Goal: Task Accomplishment & Management: Use online tool/utility

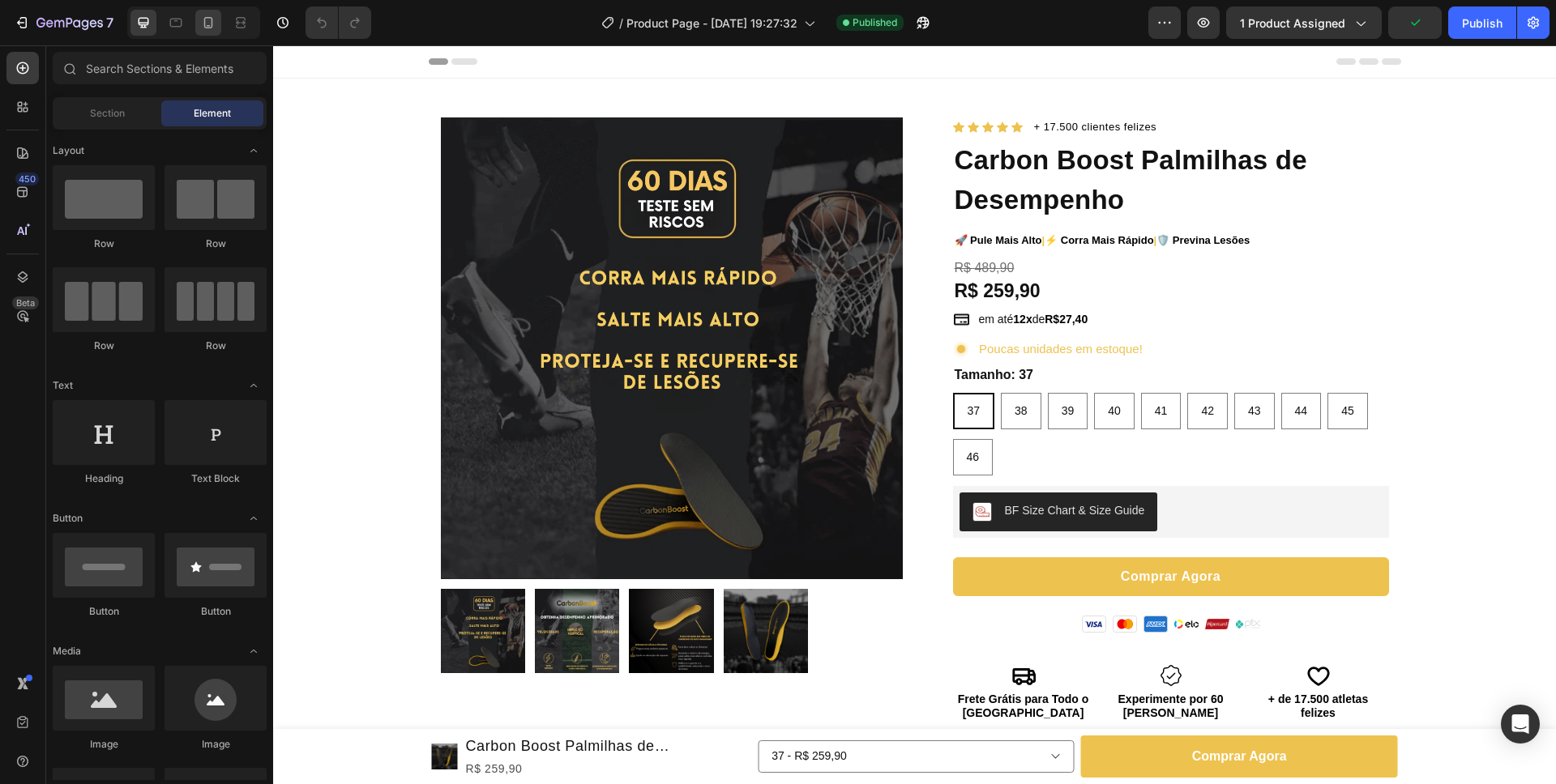
click at [214, 24] on icon at bounding box center [208, 22] width 16 height 16
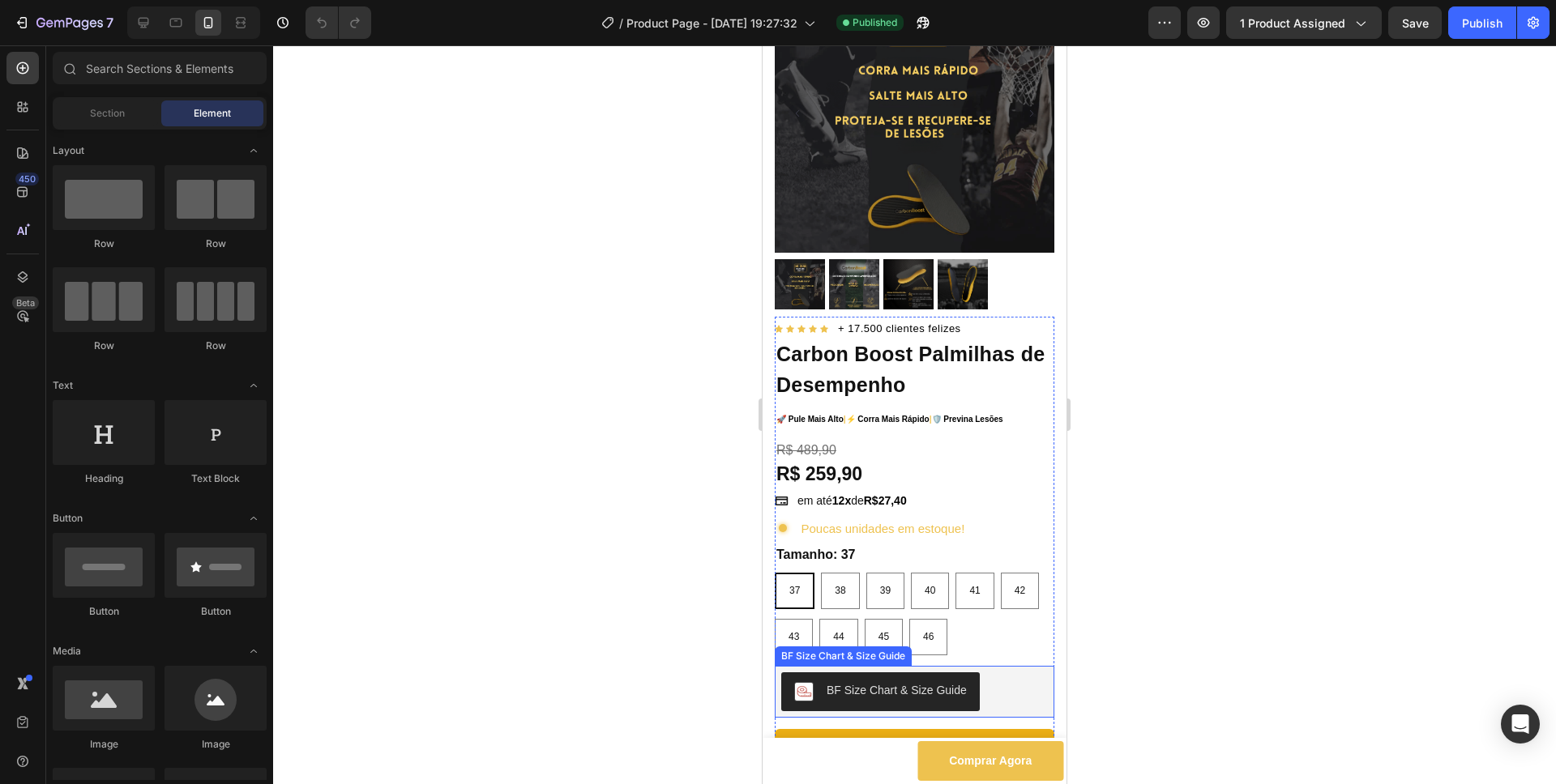
scroll to position [127, 0]
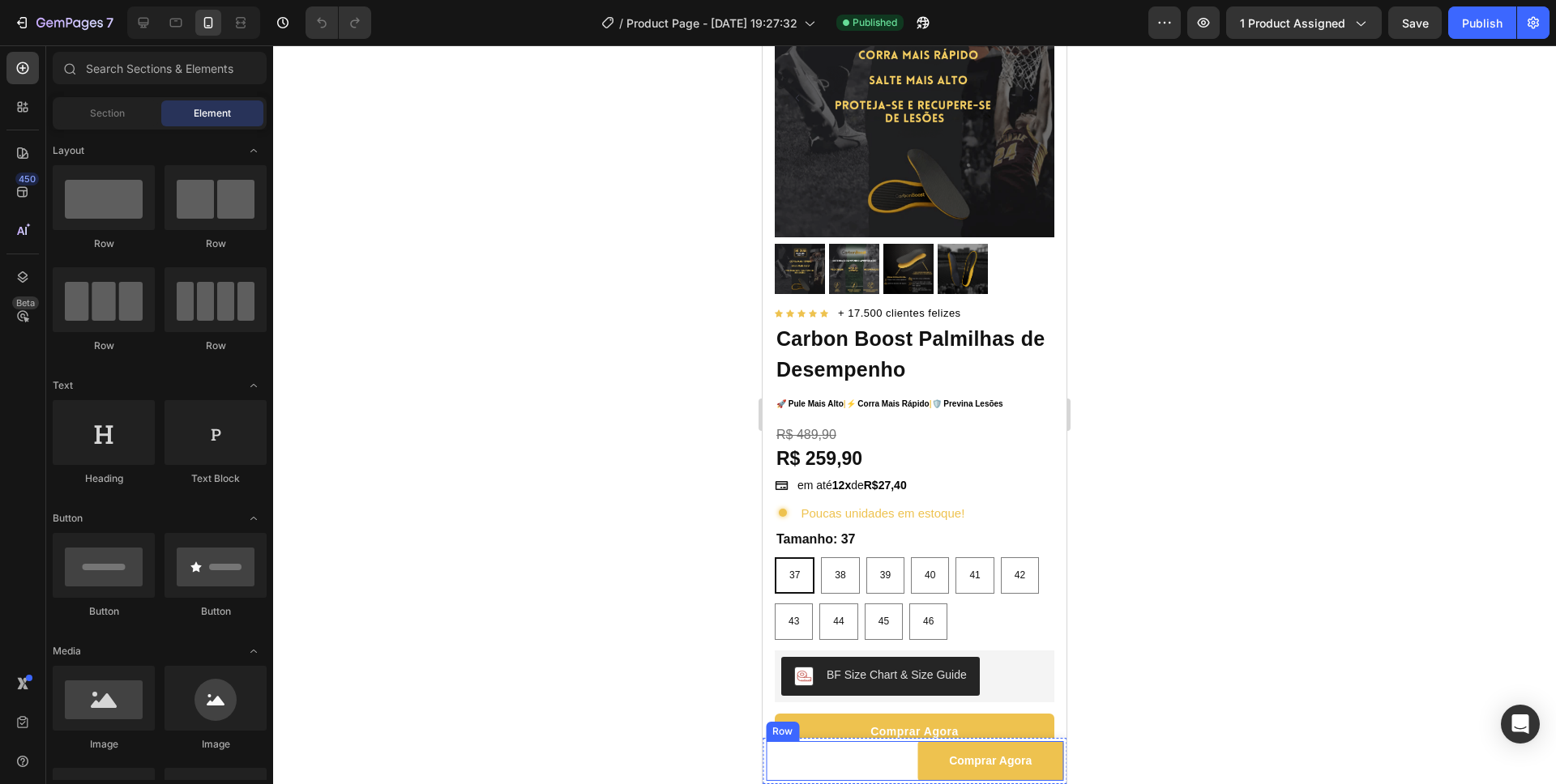
click at [880, 637] on div "37 - R$ 259,90 38 - R$ 259,90 39 - R$ 259,90 40 - R$ 259,90 41 - R$ 259,90 42 -…" at bounding box center [838, 761] width 146 height 40
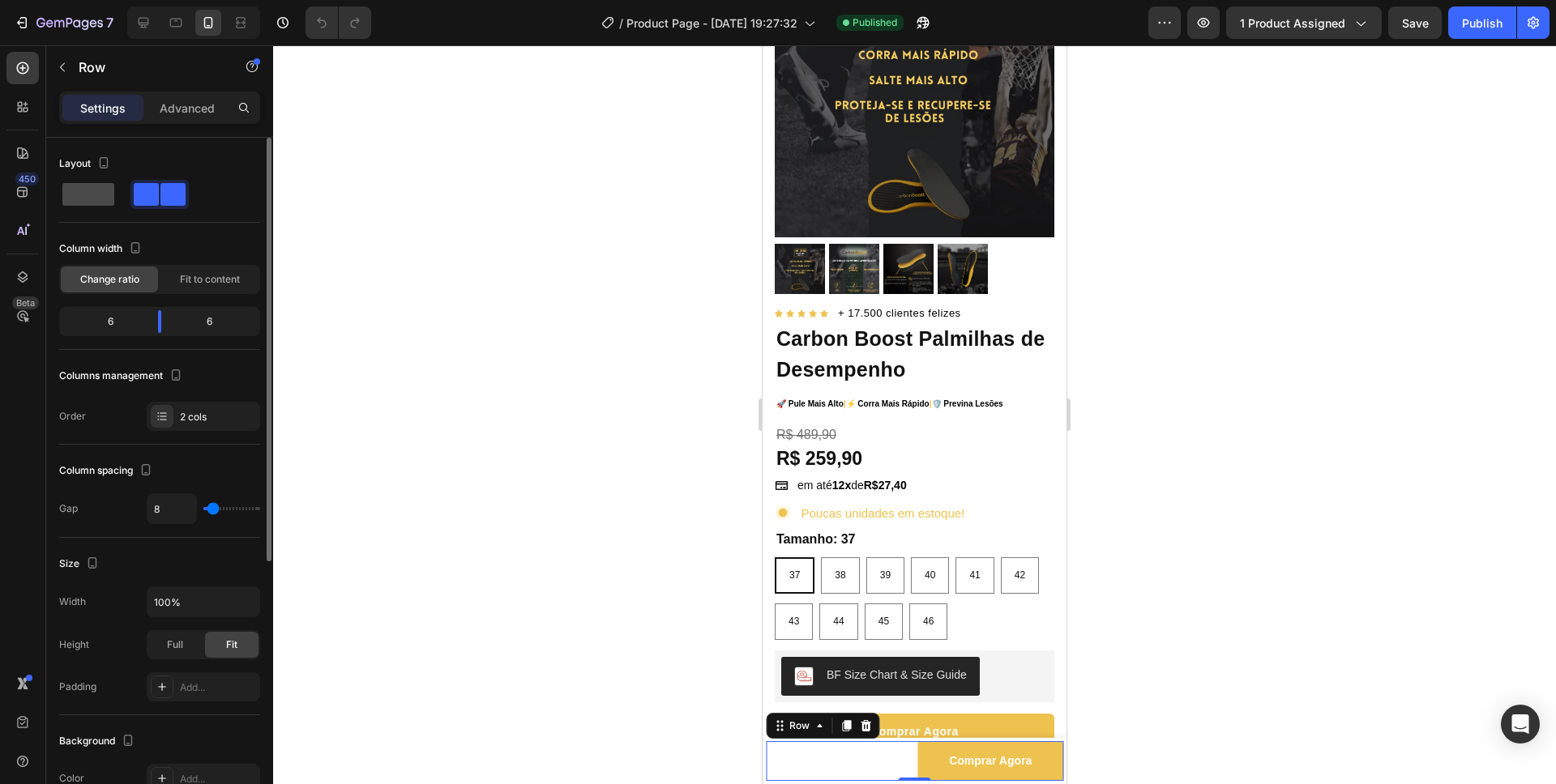
click at [79, 193] on span at bounding box center [88, 193] width 52 height 23
type input "0"
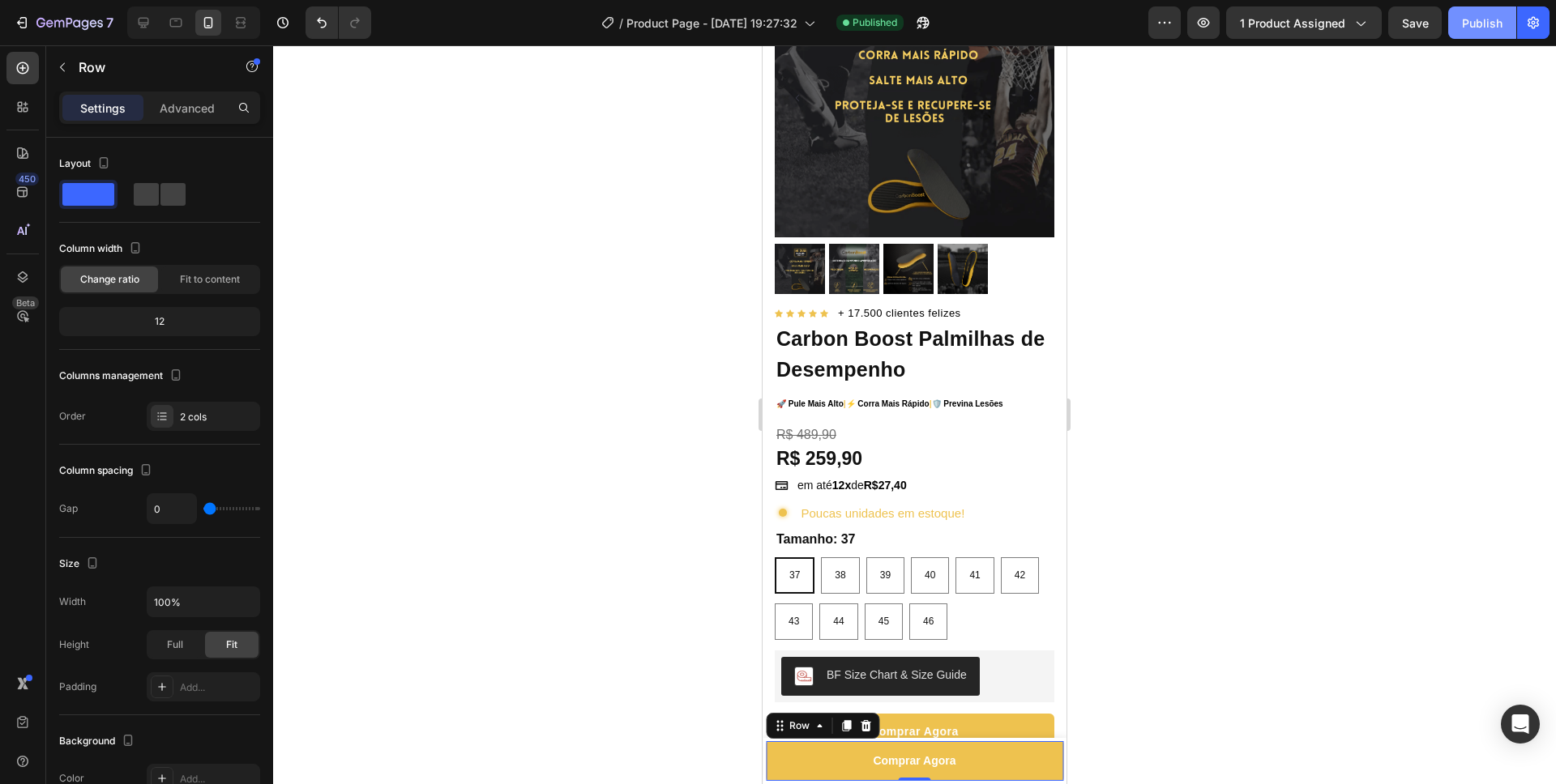
click at [1166, 29] on div "Publish" at bounding box center [1482, 23] width 41 height 17
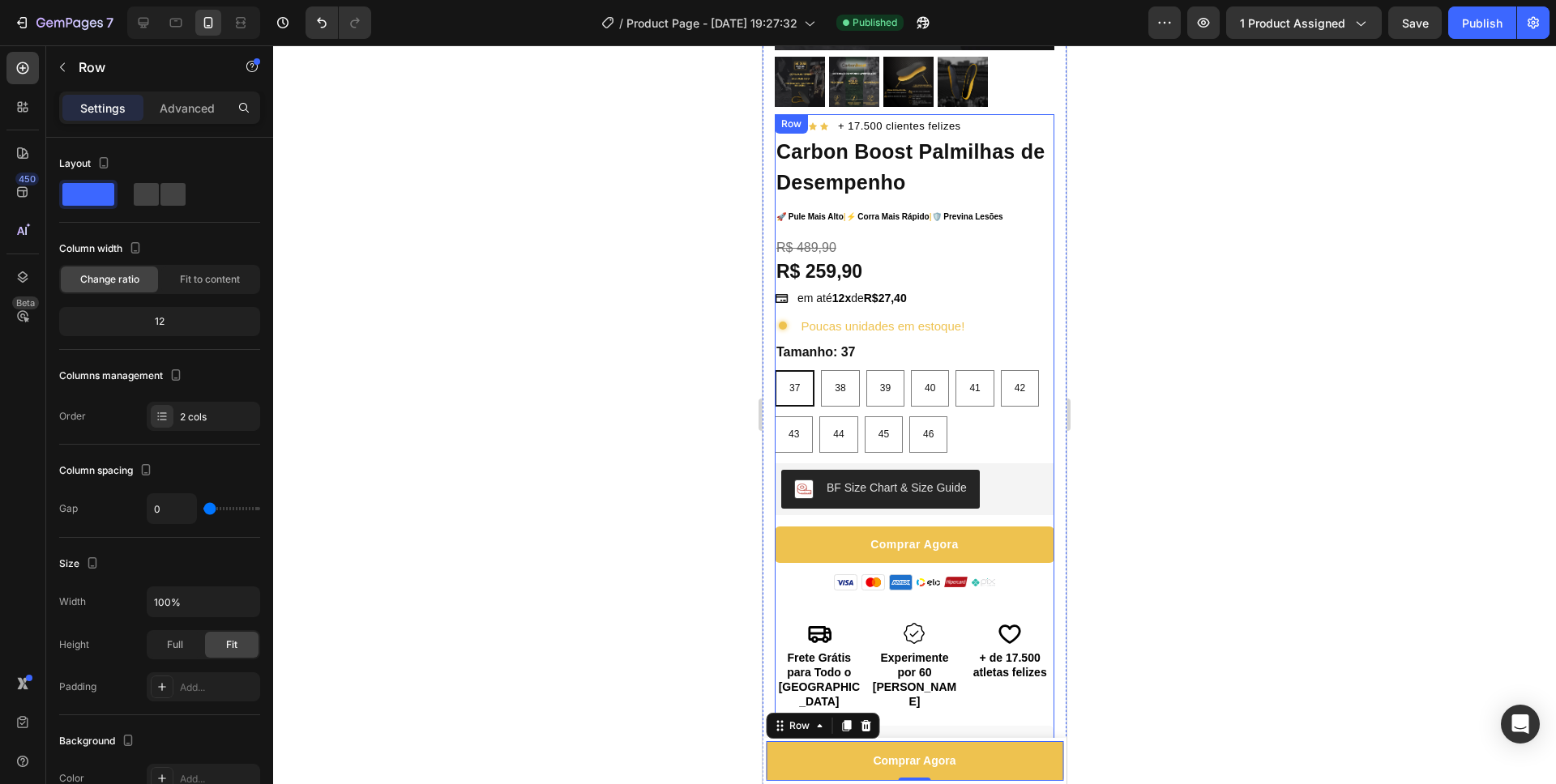
scroll to position [0, 0]
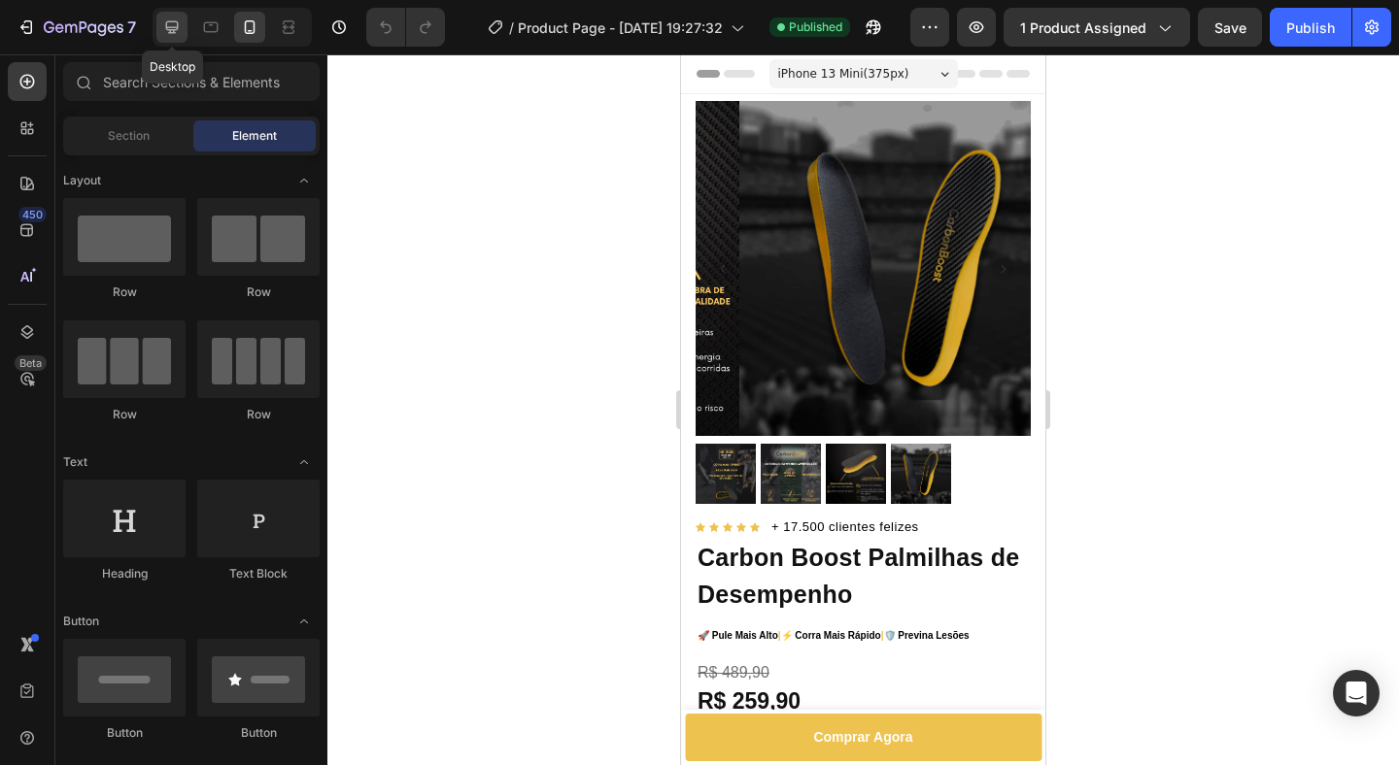
click at [176, 30] on icon at bounding box center [172, 27] width 13 height 13
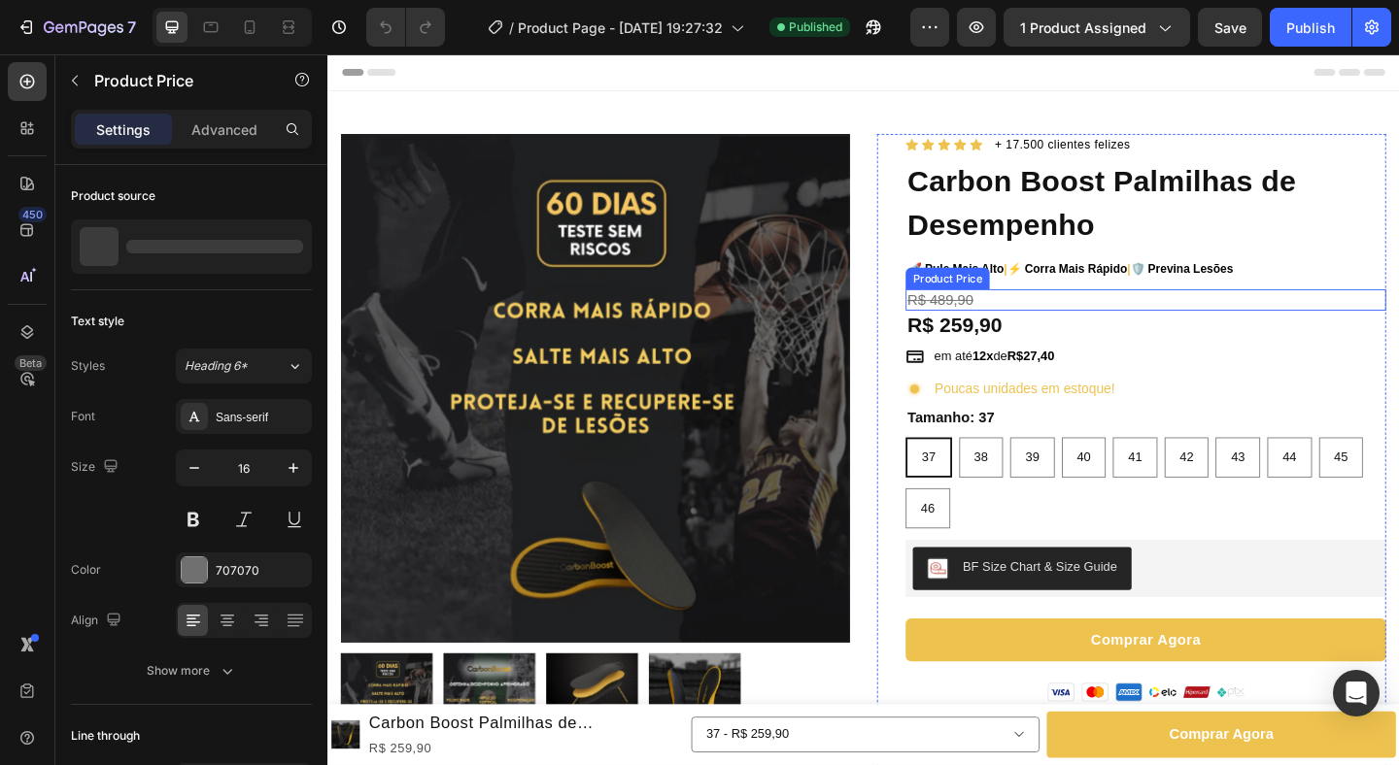
click at [1041, 313] on div "R$ 489,90" at bounding box center [1217, 322] width 523 height 24
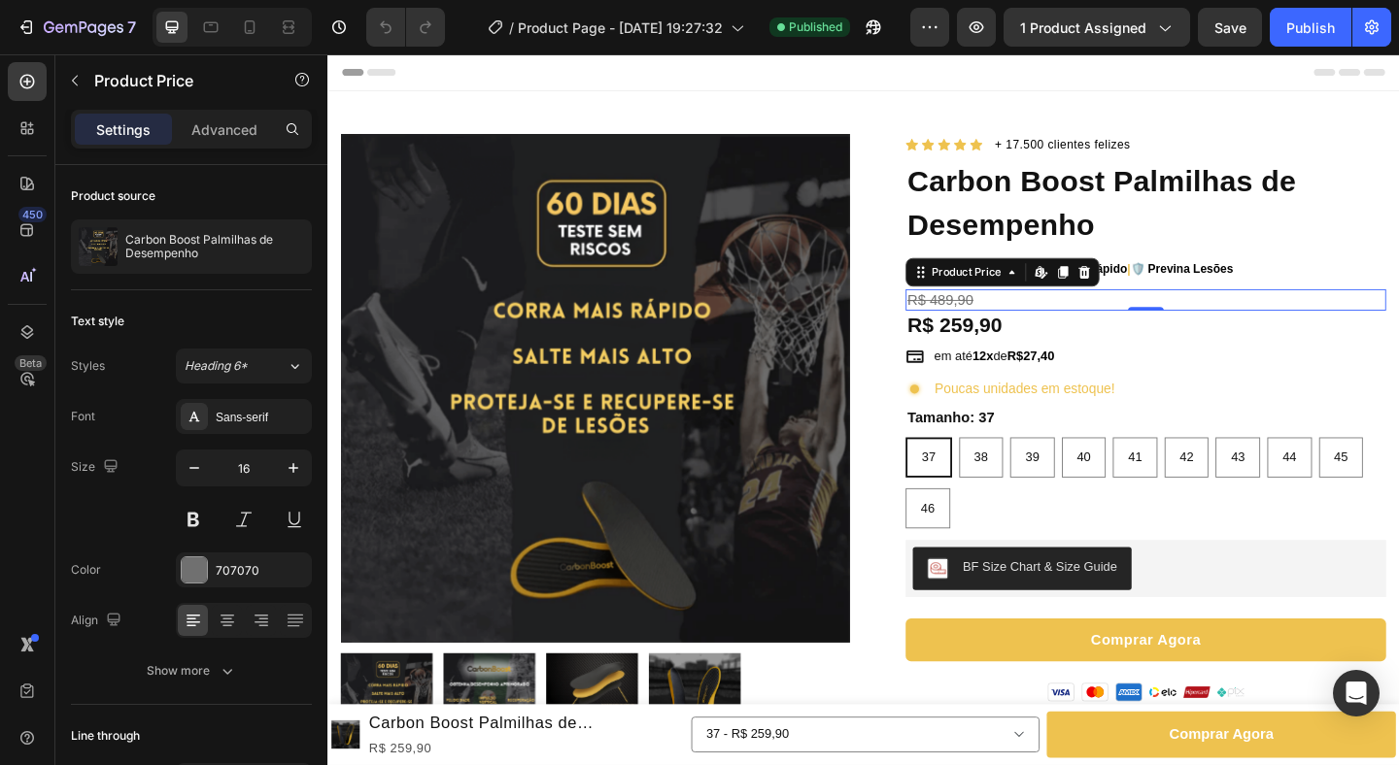
click at [1176, 312] on div "R$ 489,90" at bounding box center [1217, 322] width 523 height 24
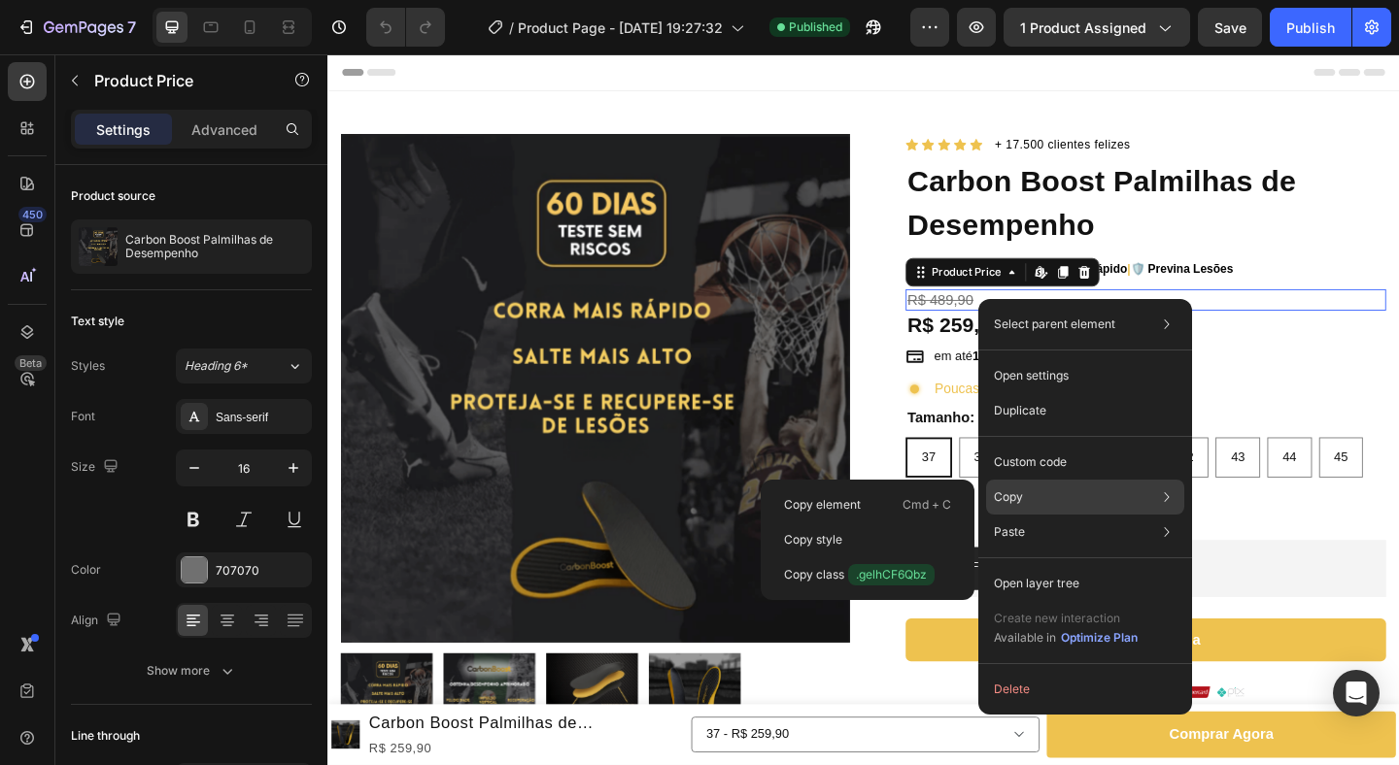
click at [1026, 494] on div "Copy Copy element Cmd + C Copy style Copy class .gelhCF6Qbz" at bounding box center [1085, 497] width 198 height 35
click at [899, 503] on div "Copy element Cmd + C" at bounding box center [867, 505] width 198 height 35
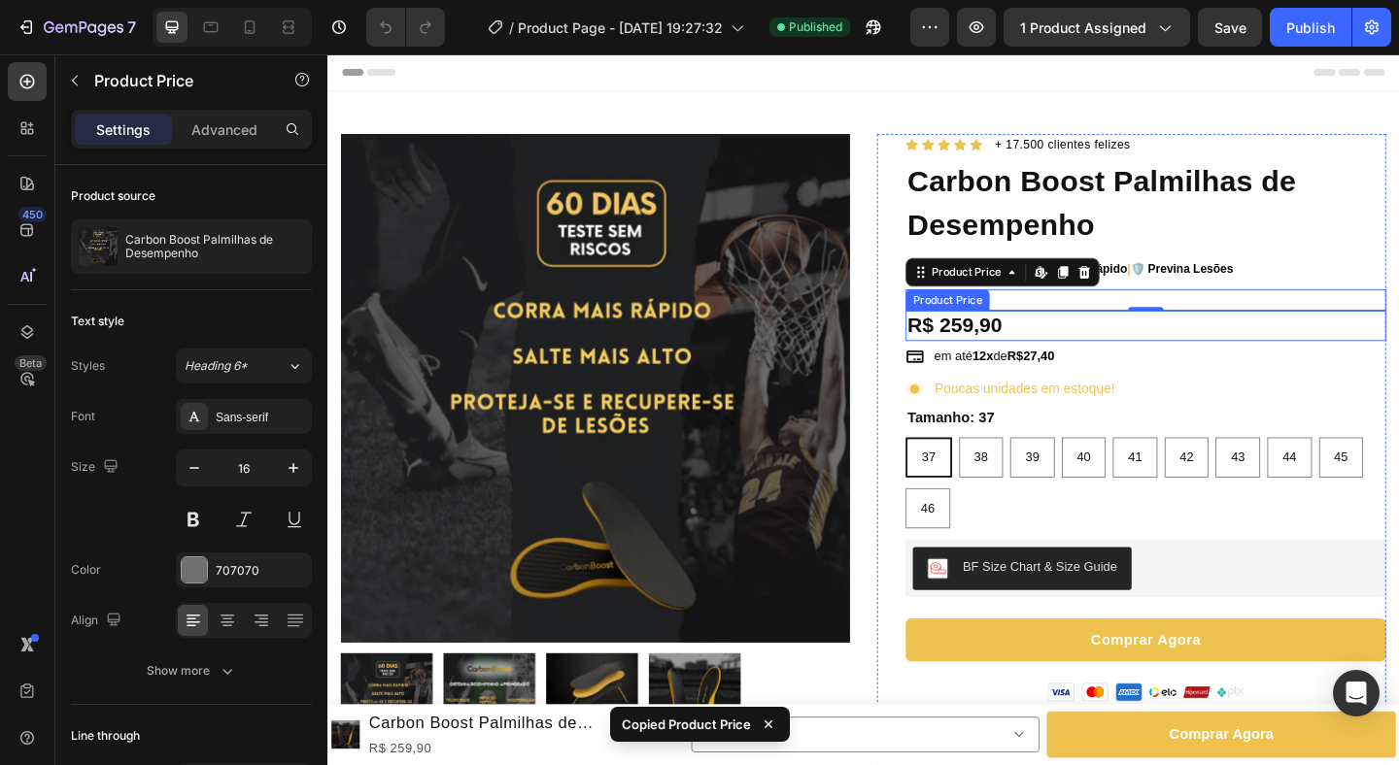
click at [1098, 355] on div "R$ 259,90" at bounding box center [1217, 349] width 523 height 33
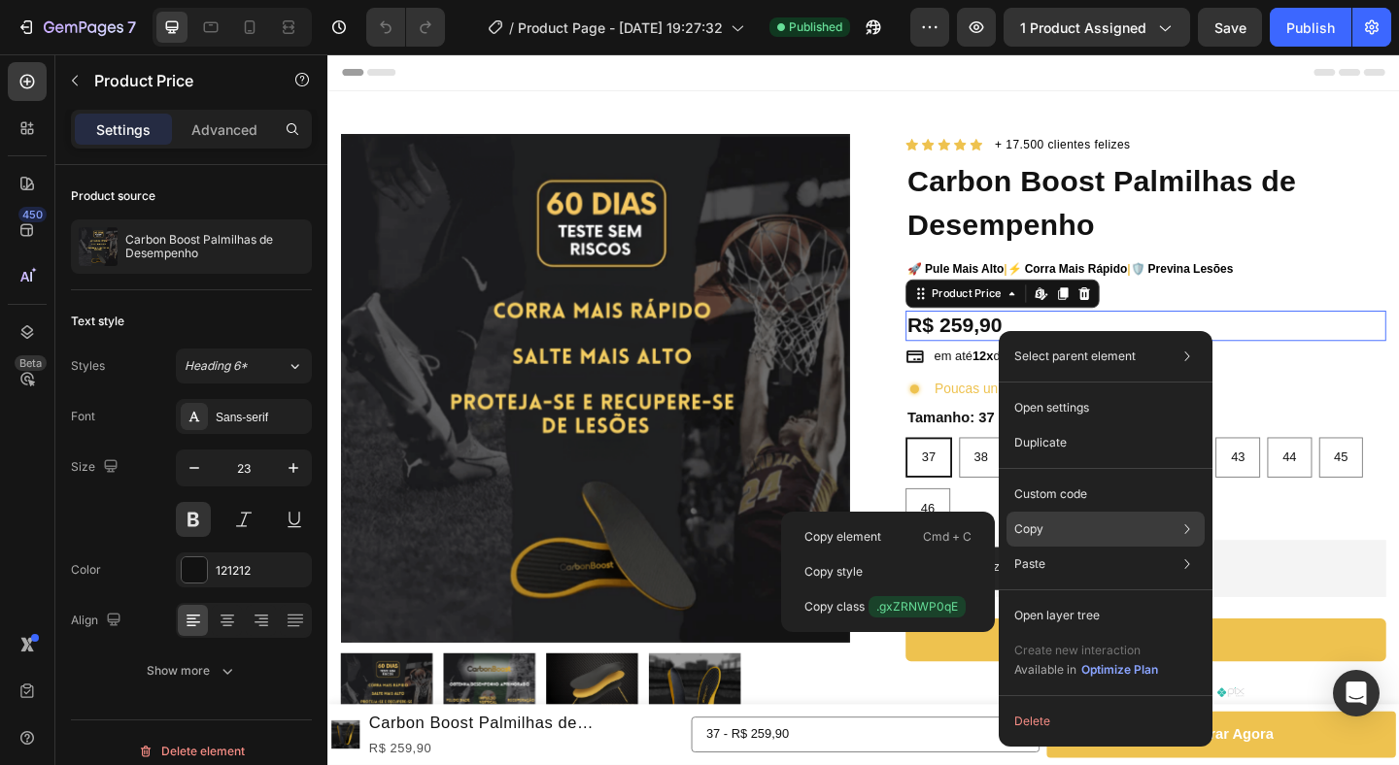
click at [1032, 523] on p "Copy" at bounding box center [1028, 529] width 29 height 17
click at [952, 530] on p "Cmd + C" at bounding box center [947, 536] width 49 height 19
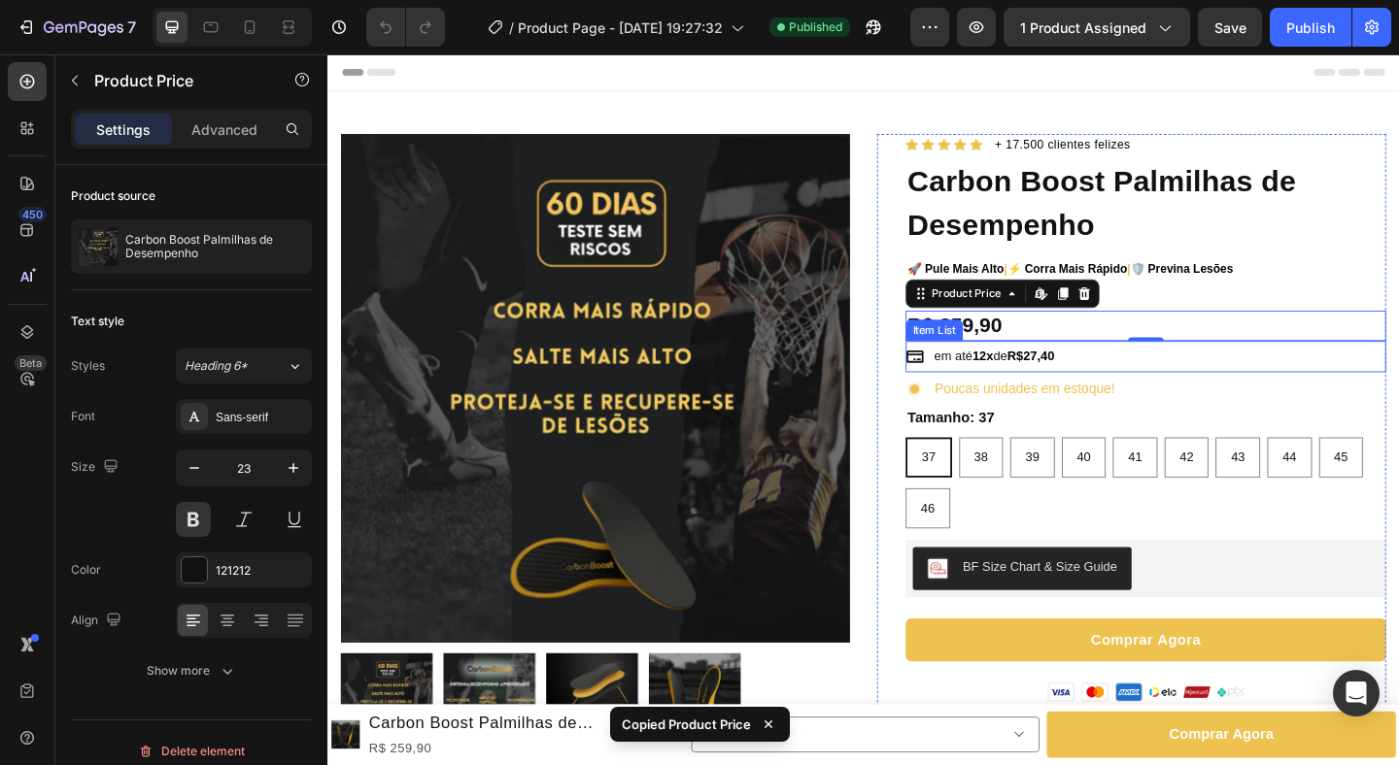
click at [1184, 391] on div "em até 12x de R$27,40" at bounding box center [1217, 383] width 523 height 34
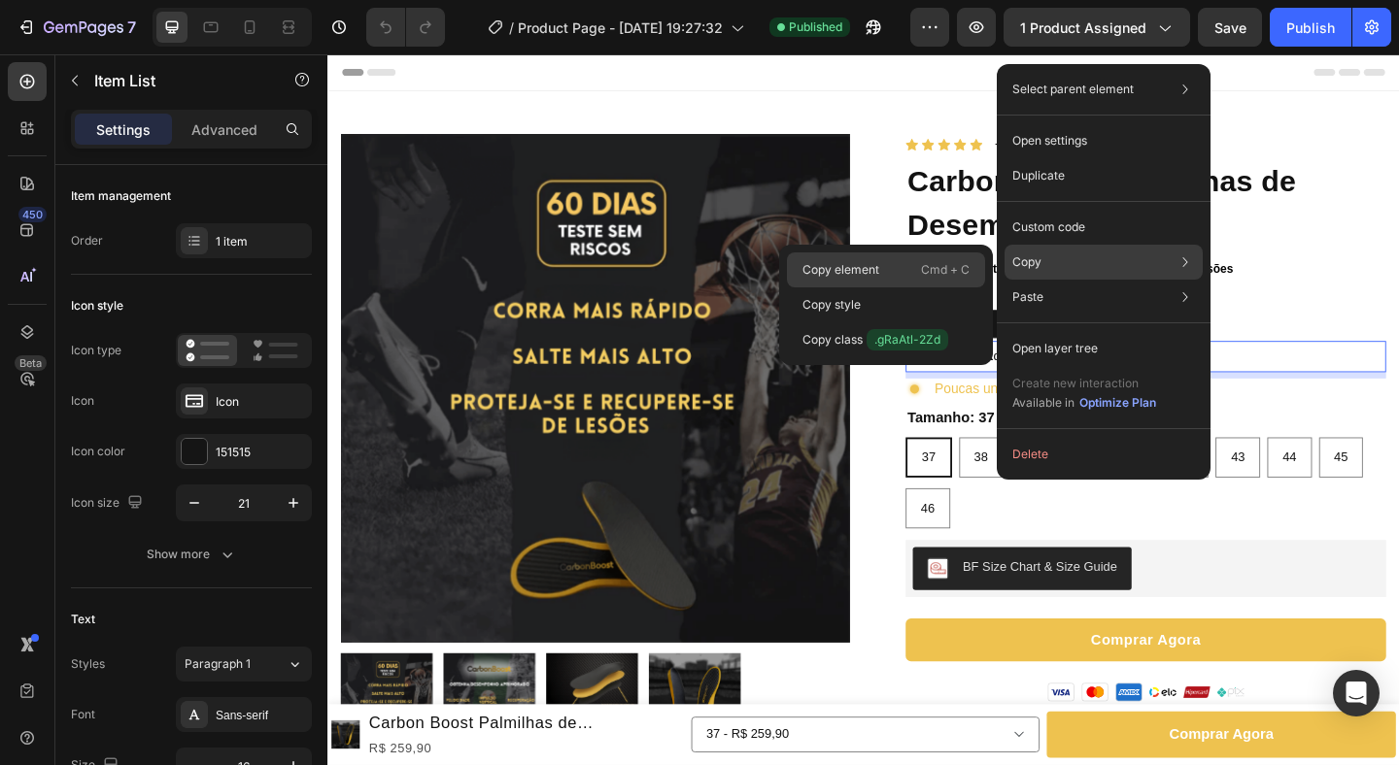
click at [923, 264] on p "Cmd + C" at bounding box center [945, 269] width 49 height 19
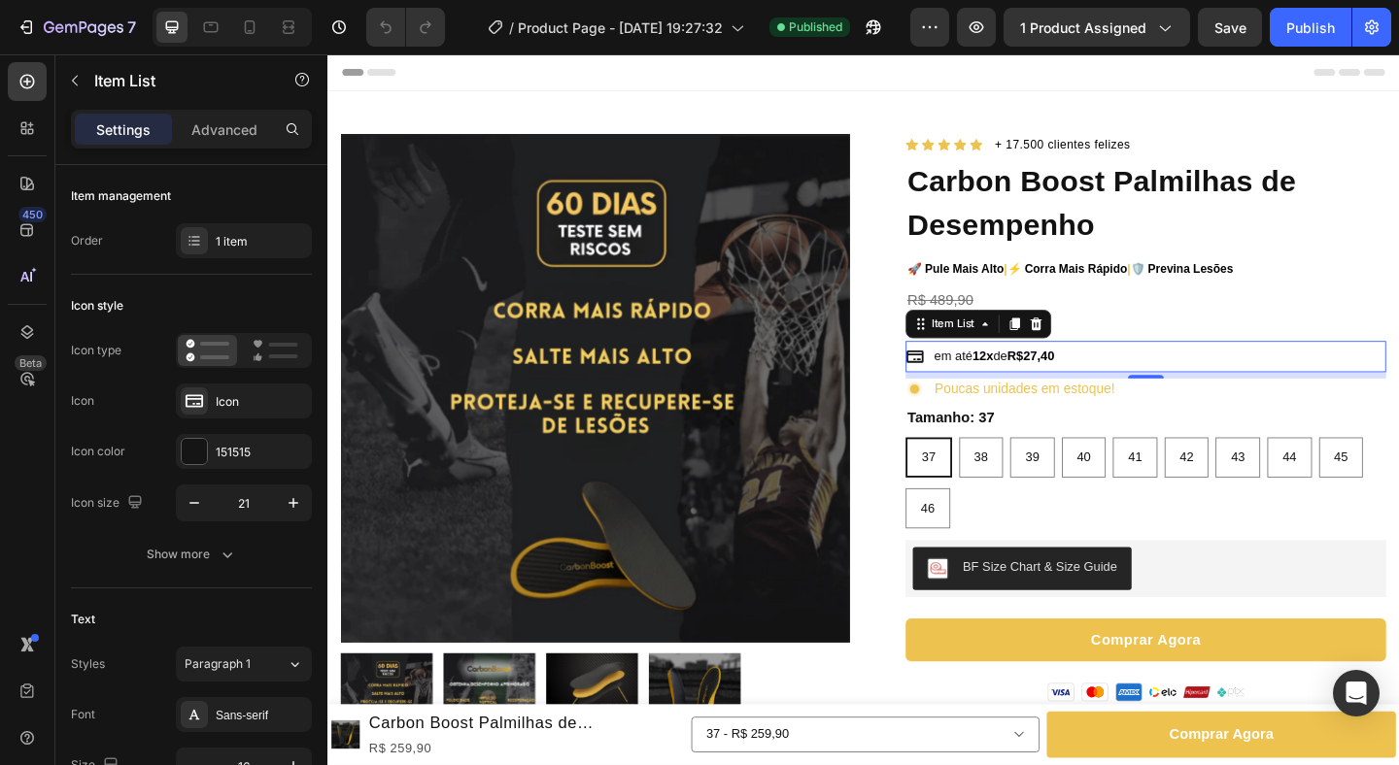
click at [1166, 443] on div "Tamanho: 37 37 37 37 38 38 38 39 39 39 40 40 40 41 41 41 42 42 42 43 43 43 44 4…" at bounding box center [1217, 503] width 523 height 134
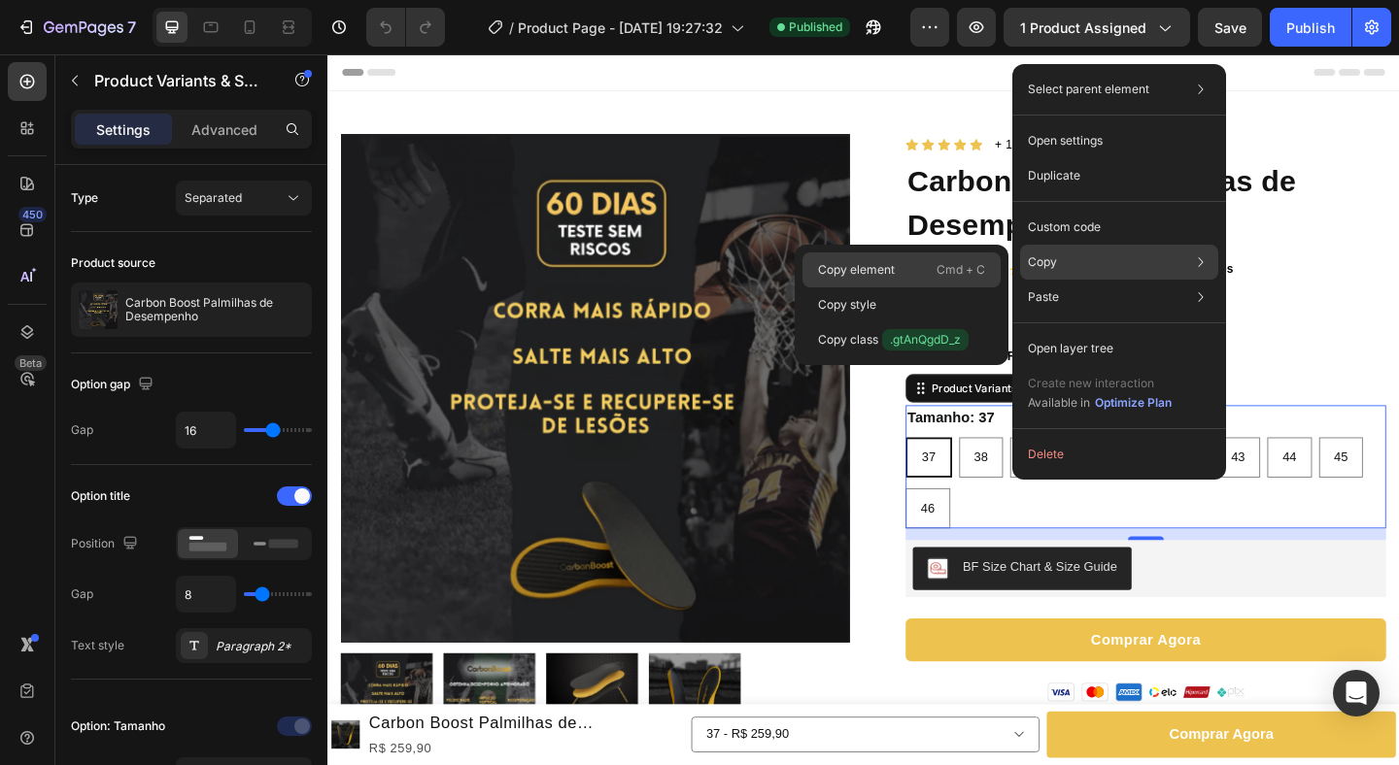
click at [947, 270] on p "Cmd + C" at bounding box center [960, 269] width 49 height 19
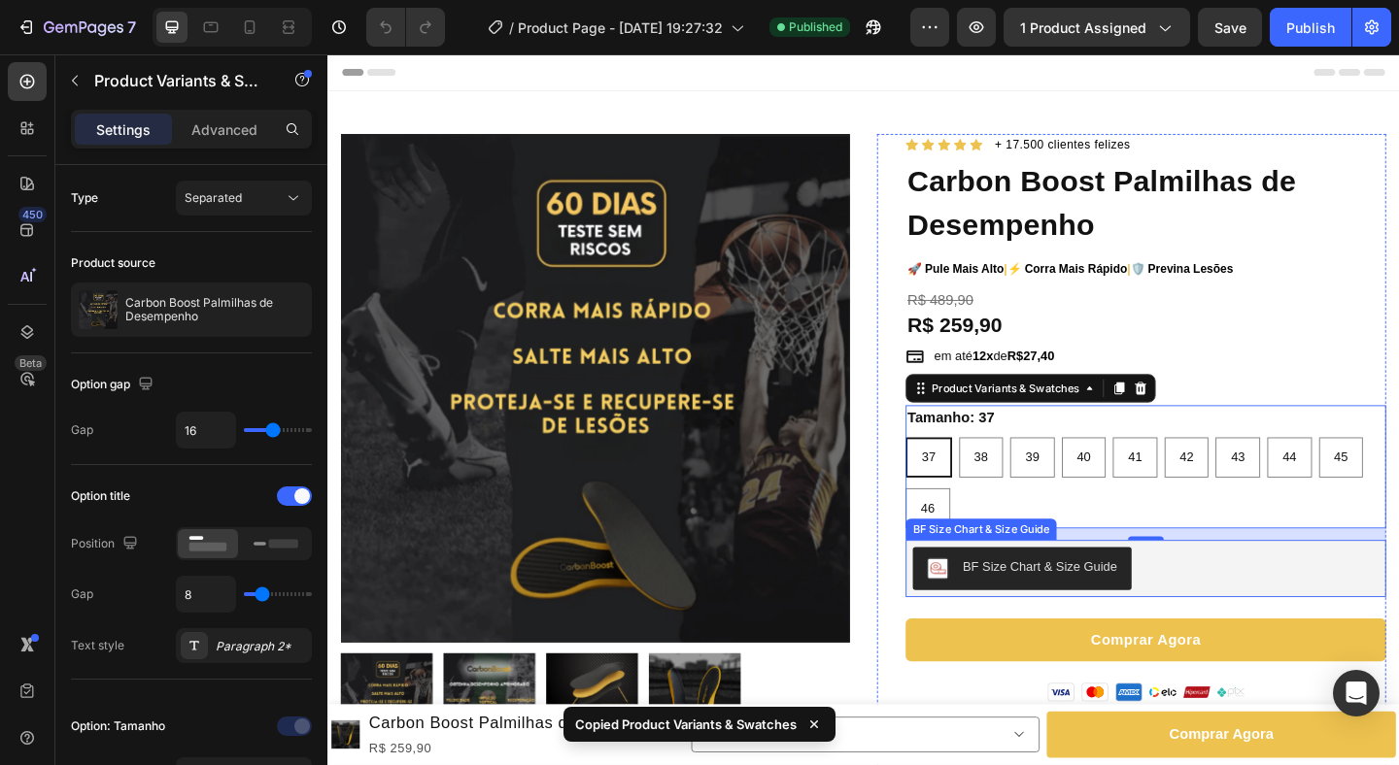
click at [1268, 623] on div "BF Size Chart & Size Guide" at bounding box center [1216, 614] width 507 height 47
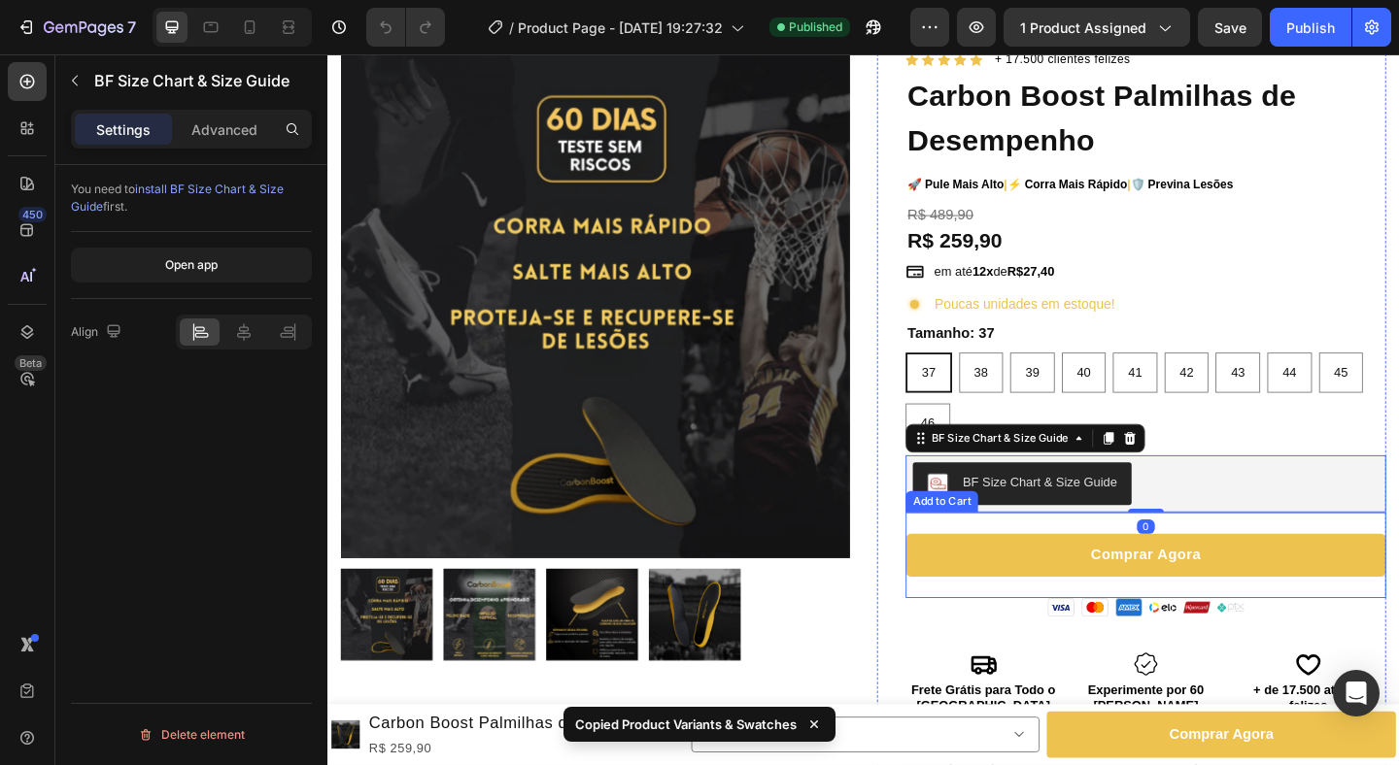
scroll to position [131, 0]
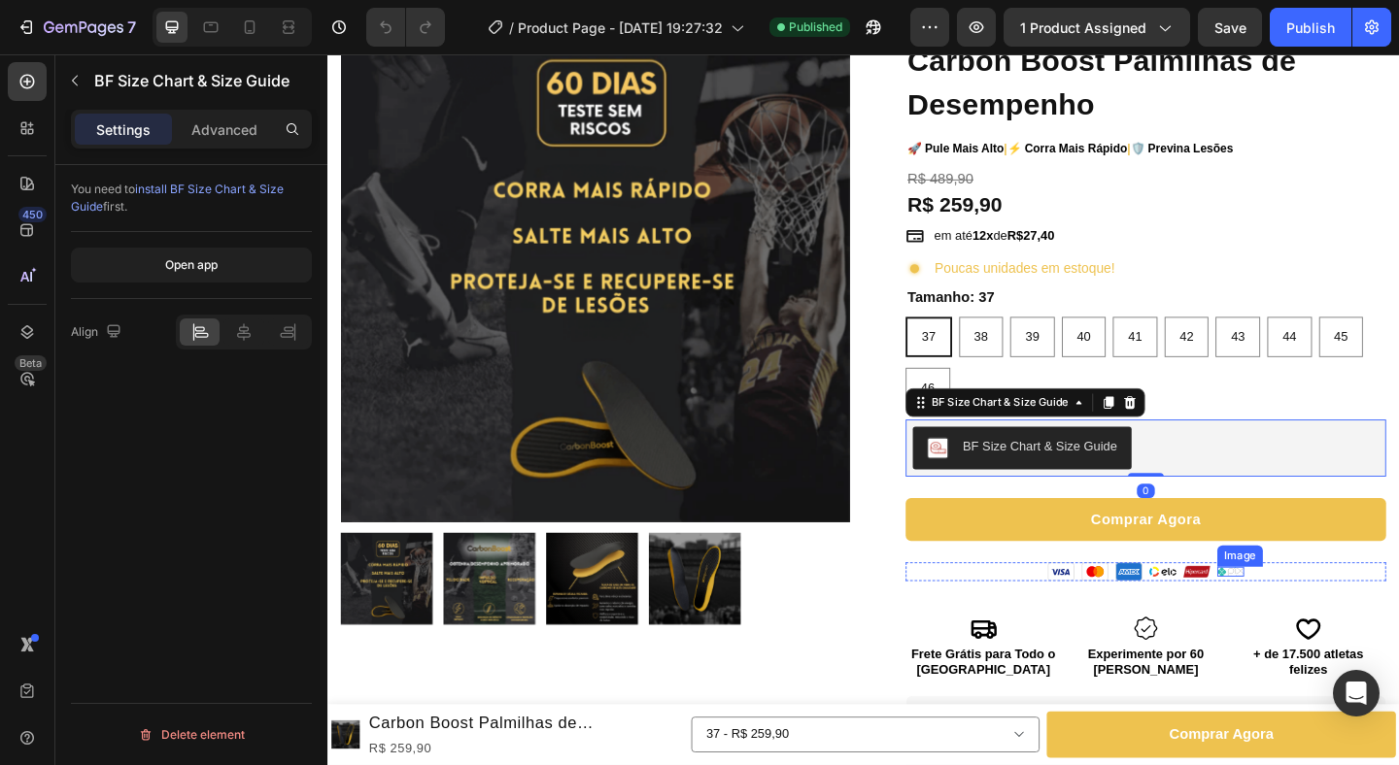
click at [1351, 606] on div "Comprar Agora Add to Cart" at bounding box center [1217, 560] width 523 height 93
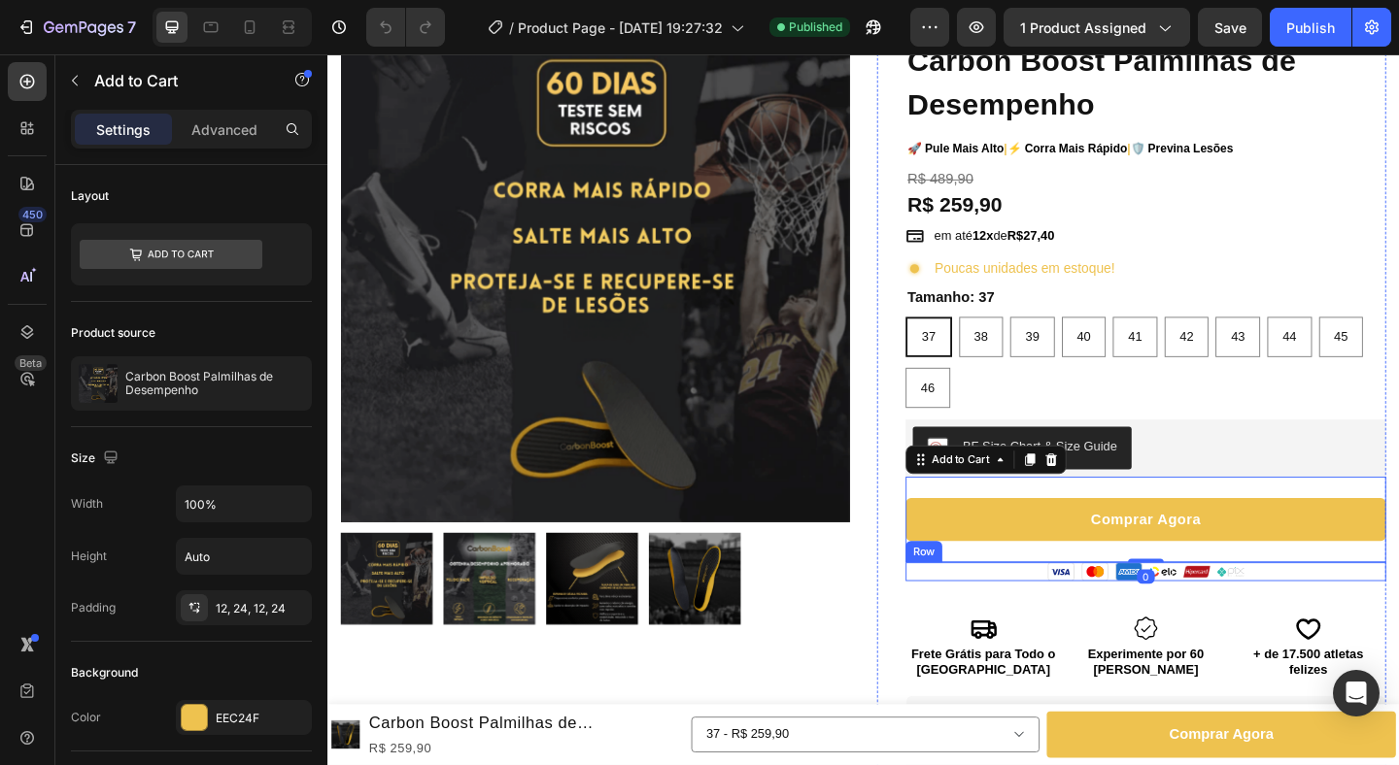
click at [1332, 617] on div "Image Image Image Image Image Image Row" at bounding box center [1217, 617] width 523 height 20
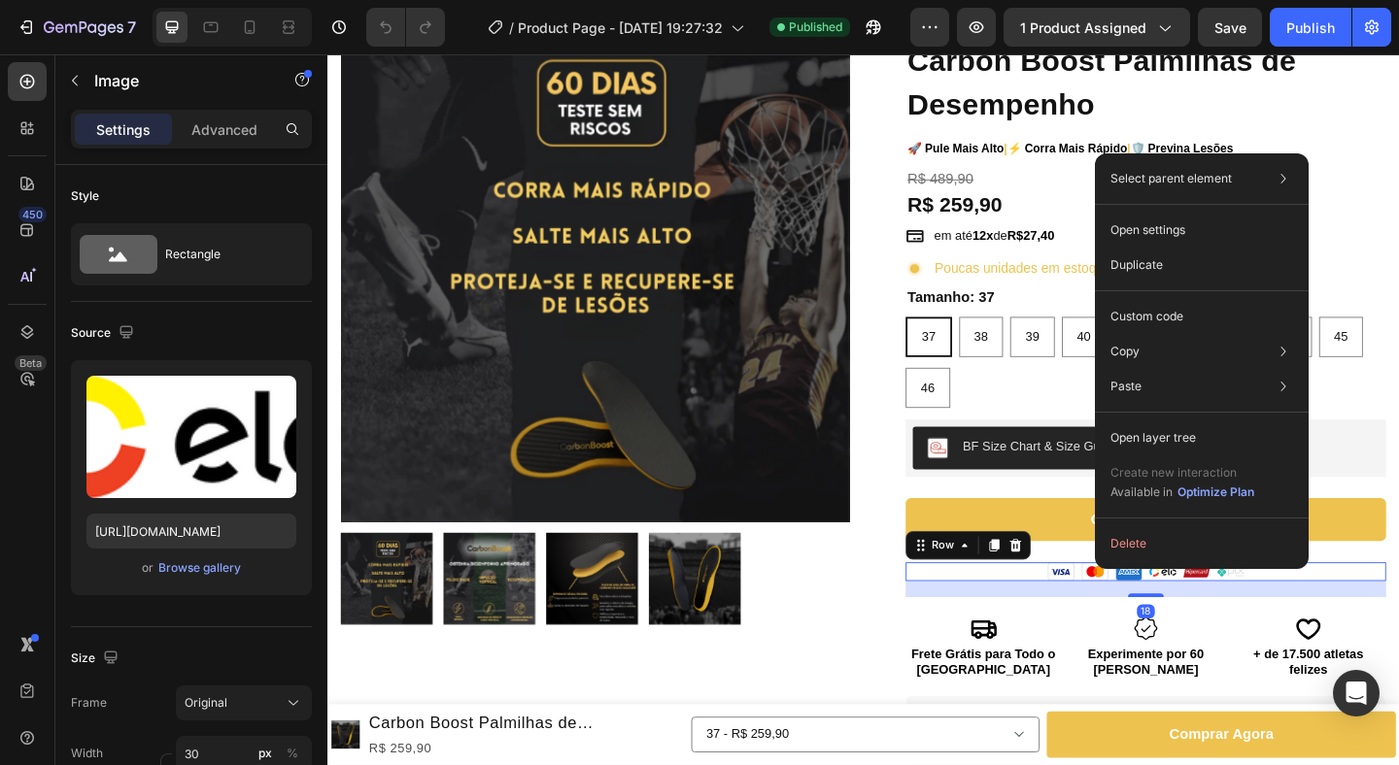
click at [1054, 612] on div "Image Image Image Image Image Image Row 18" at bounding box center [1217, 617] width 523 height 20
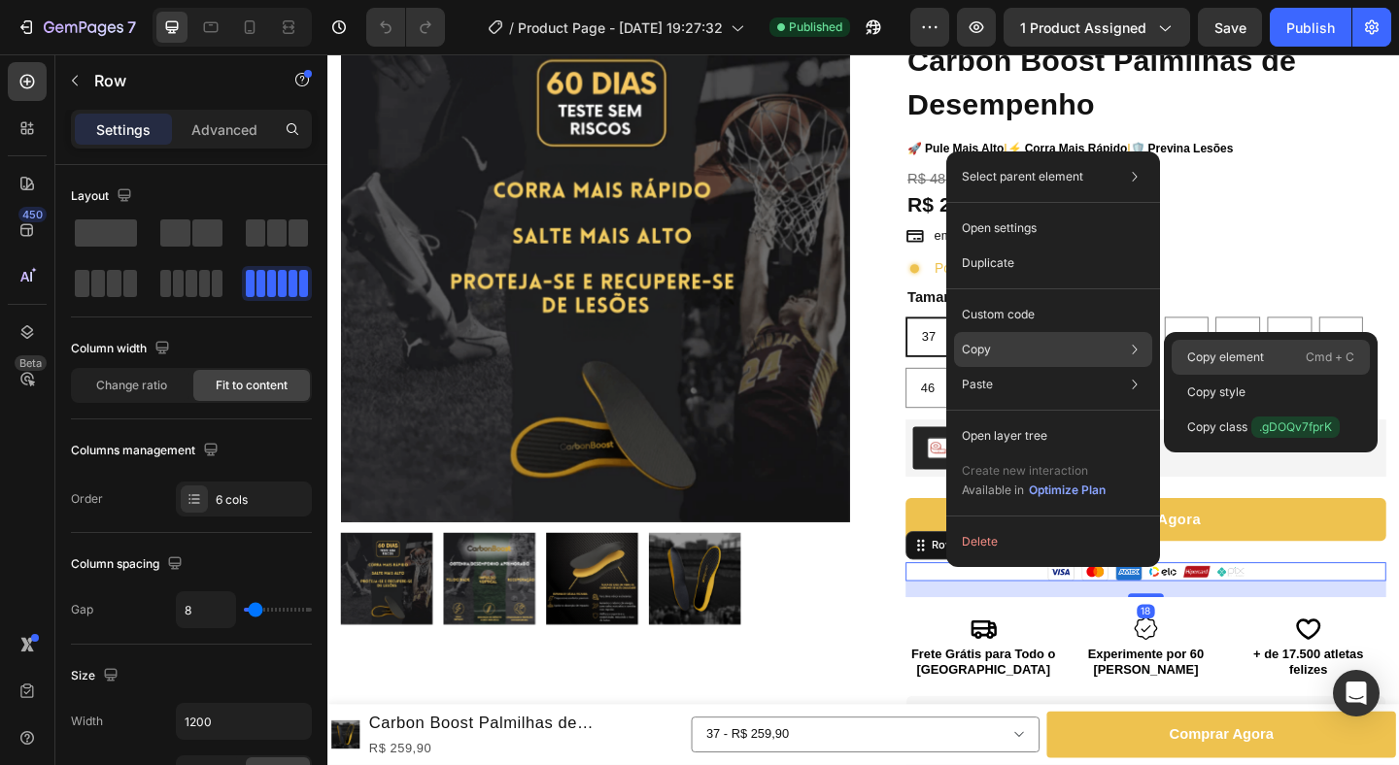
click at [1207, 355] on p "Copy element" at bounding box center [1225, 357] width 77 height 17
